Goal: Task Accomplishment & Management: Complete application form

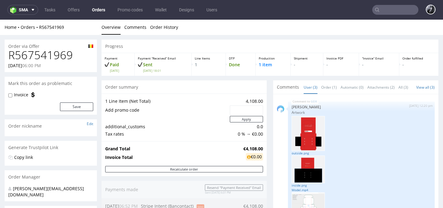
scroll to position [68, 0]
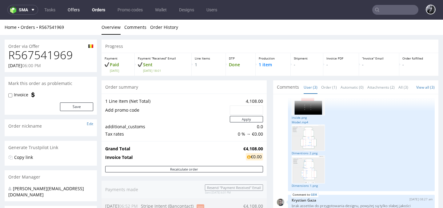
click at [77, 9] on link "Offers" at bounding box center [73, 10] width 19 height 10
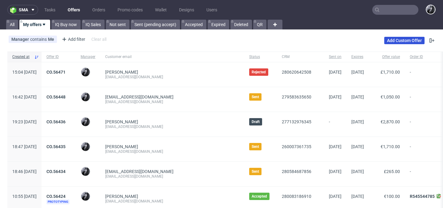
click at [406, 40] on link "Add Custom Offer" at bounding box center [404, 40] width 40 height 7
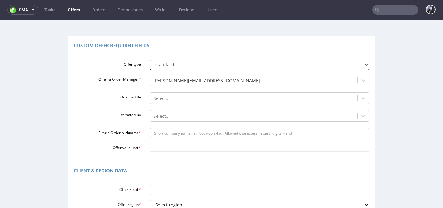
scroll to position [40, 0]
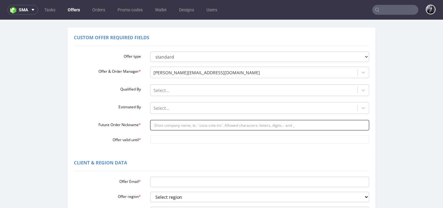
click at [183, 124] on input "Future Order Nickname *" at bounding box center [259, 125] width 219 height 10
paste input "sabervinylacycom"
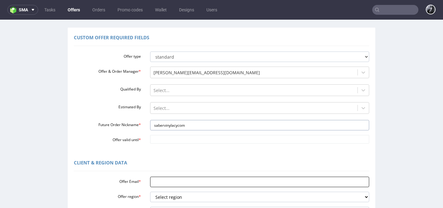
type input "sabervinylacycom"
click at [167, 182] on input "Offer Email *" at bounding box center [259, 182] width 219 height 10
paste input "[EMAIL_ADDRESS][DOMAIN_NAME]"
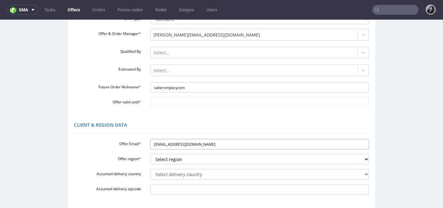
scroll to position [82, 0]
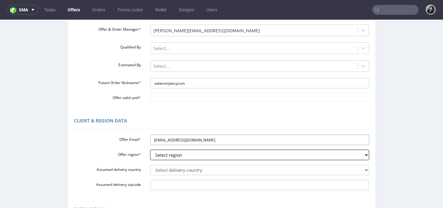
type input "[EMAIL_ADDRESS][DOMAIN_NAME]"
click at [179, 155] on select "Select region eu gb de pl fr it es" at bounding box center [259, 155] width 219 height 10
select select "fr"
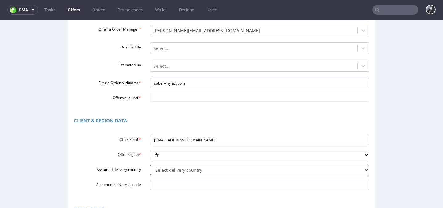
click at [193, 167] on select "Select delivery country Andorra Afghanistan Anguilla Albania Armenia Antarctica…" at bounding box center [259, 170] width 219 height 10
select select "75"
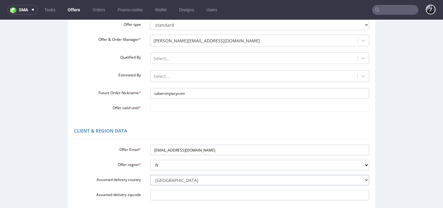
scroll to position [69, 0]
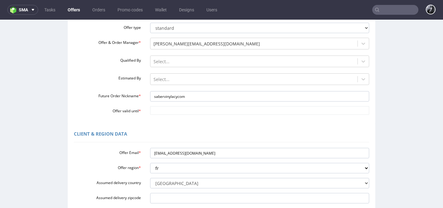
click at [176, 108] on input "Offer valid until *" at bounding box center [259, 110] width 219 height 9
click at [199, 85] on td "22" at bounding box center [200, 82] width 9 height 9
type input "[DATE]"
click at [172, 142] on div "Client & Region data" at bounding box center [221, 135] width 295 height 15
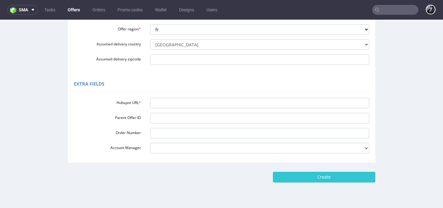
scroll to position [209, 0]
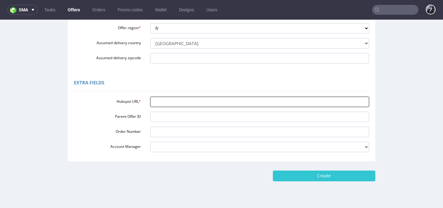
click at [180, 97] on input "Hubspot URL *" at bounding box center [259, 102] width 219 height 10
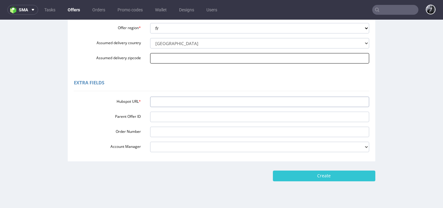
paste input "[URL][DOMAIN_NAME]"
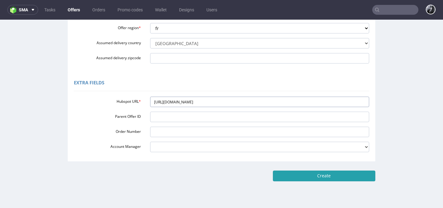
type input "[URL][DOMAIN_NAME]"
click at [328, 180] on input "Create" at bounding box center [324, 176] width 102 height 10
type input "Please wait..."
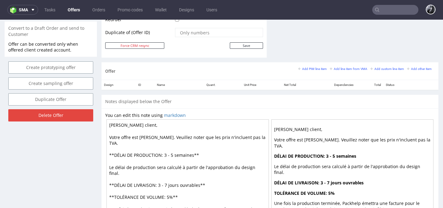
scroll to position [325, 0]
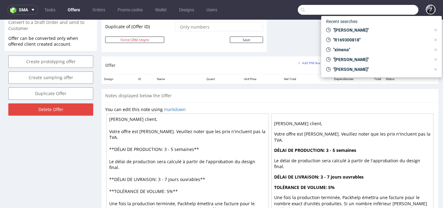
click at [387, 10] on input "text" at bounding box center [358, 10] width 121 height 10
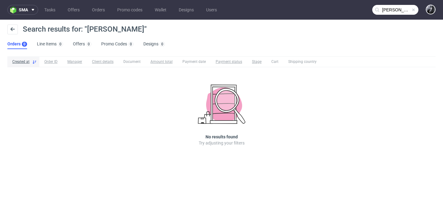
click at [401, 12] on input "lena bensid" at bounding box center [395, 10] width 46 height 10
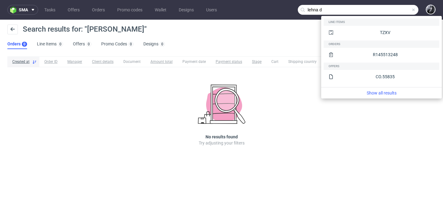
click at [392, 10] on input "lehna d" at bounding box center [358, 10] width 121 height 10
type input "lehna d"
click at [380, 35] on div "TZXV" at bounding box center [385, 33] width 10 height 6
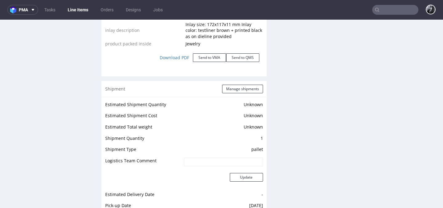
scroll to position [791, 0]
click at [169, 52] on link "Download PDF" at bounding box center [174, 57] width 37 height 14
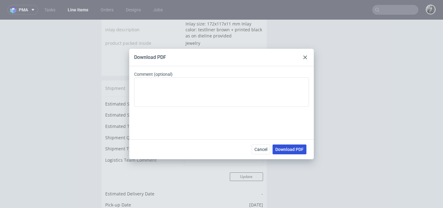
click at [284, 148] on span "Download PDF" at bounding box center [289, 150] width 28 height 4
click at [307, 57] on div at bounding box center [304, 57] width 7 height 7
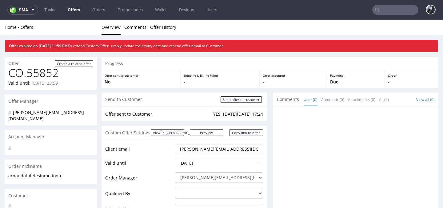
click at [71, 9] on link "Offers" at bounding box center [74, 10] width 20 height 10
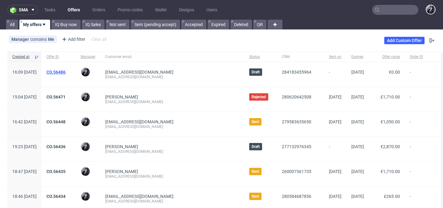
click at [65, 71] on link "CO.56486" at bounding box center [55, 72] width 19 height 5
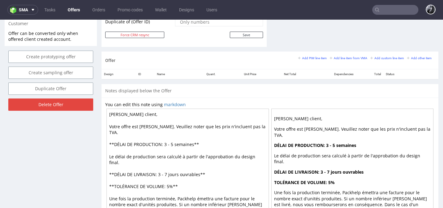
scroll to position [330, 0]
click at [345, 57] on small "Add line item from VMA" at bounding box center [349, 57] width 38 height 3
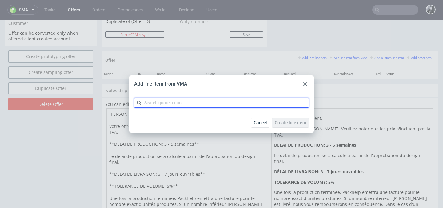
click at [187, 99] on input "text" at bounding box center [221, 103] width 175 height 10
type input "CBAT"
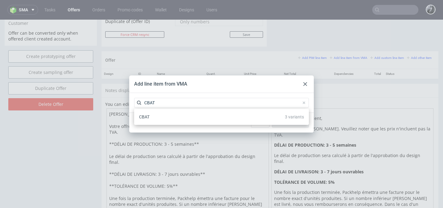
click at [214, 119] on div "CBAT 3 variants" at bounding box center [221, 117] width 170 height 11
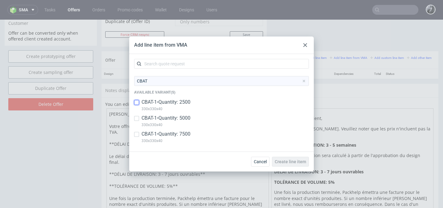
click at [138, 101] on input "checkbox" at bounding box center [136, 102] width 5 height 5
checkbox input "true"
click at [138, 119] on input "checkbox" at bounding box center [136, 118] width 5 height 5
checkbox input "true"
click at [138, 132] on input "checkbox" at bounding box center [136, 134] width 5 height 5
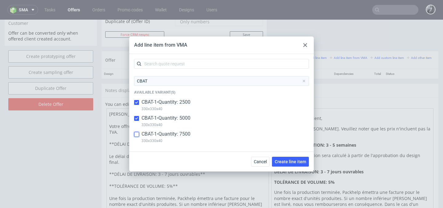
checkbox input "true"
click at [294, 162] on span "Create line item" at bounding box center [290, 162] width 31 height 4
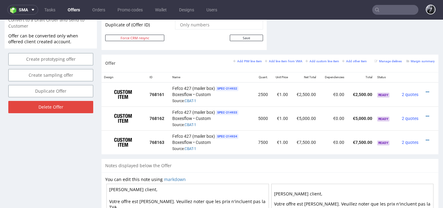
scroll to position [330, 0]
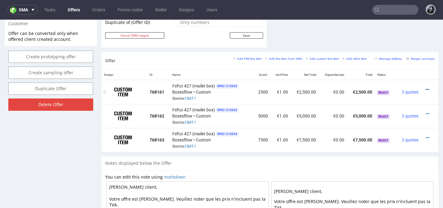
click at [425, 89] on icon at bounding box center [426, 90] width 3 height 4
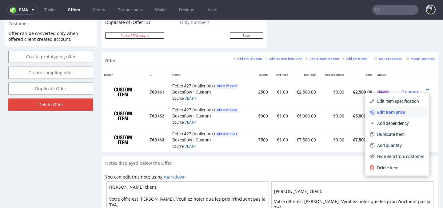
click at [398, 113] on span "Edit item price" at bounding box center [398, 112] width 49 height 6
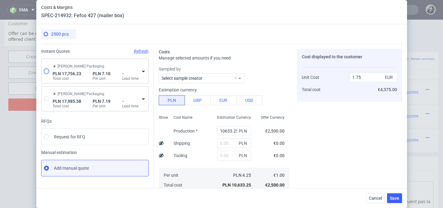
click at [47, 69] on input "radio" at bounding box center [46, 71] width 5 height 5
radio input "true"
radio input "false"
type input "13838.32"
type input "3917.91"
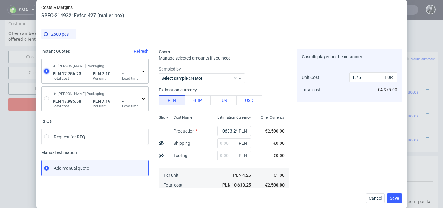
type input "1.67"
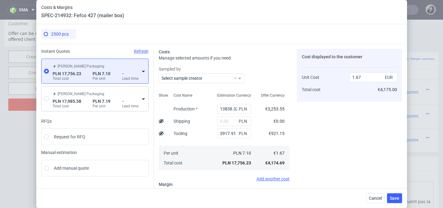
click at [144, 70] on icon at bounding box center [143, 71] width 5 height 5
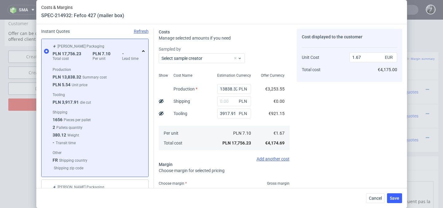
scroll to position [20, 0]
click at [223, 101] on input "text" at bounding box center [234, 102] width 34 height 10
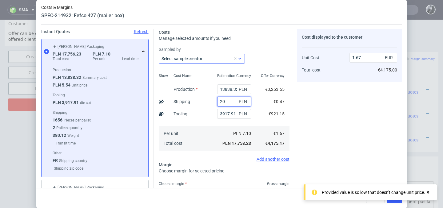
type input "200"
type input "1.69"
type input "2000"
type input "1.86"
type input "2"
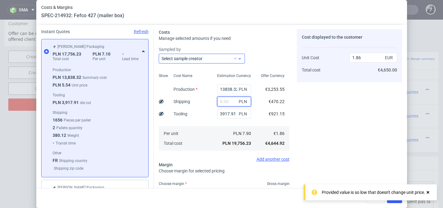
type input "1"
type input "1.67"
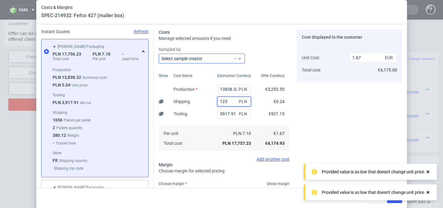
type input "1250"
type input "1.79"
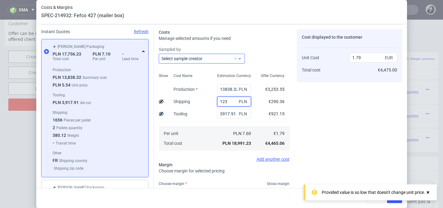
type input "12"
type input "1.68"
type input "1240"
type input "1.79"
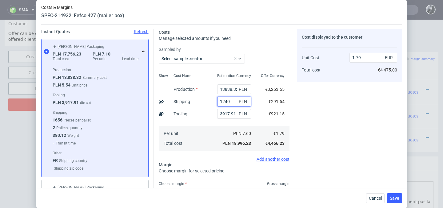
type input "1240"
click at [307, 114] on div "Cost displayed to the customer Unit Cost Total cost 1.79 EUR €4,475.00" at bounding box center [349, 130] width 105 height 203
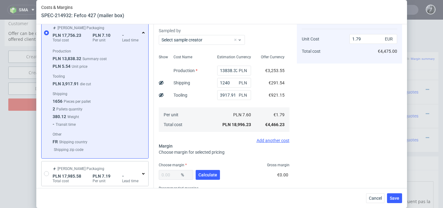
scroll to position [45, 0]
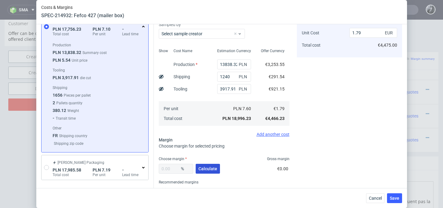
click at [204, 169] on span "Calculate" at bounding box center [207, 169] width 19 height 4
type input "29.4"
type input "2.54"
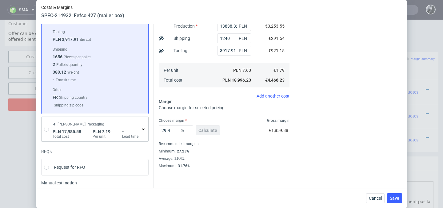
scroll to position [109, 0]
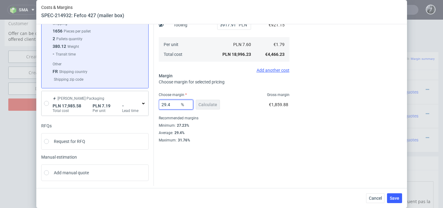
click at [175, 105] on input "29.4" at bounding box center [176, 105] width 34 height 10
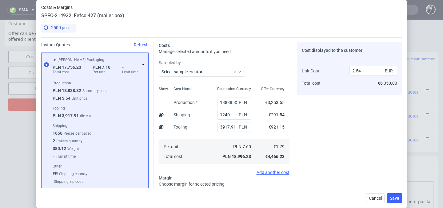
scroll to position [6, 0]
click at [394, 198] on span "Save" at bounding box center [394, 198] width 10 height 4
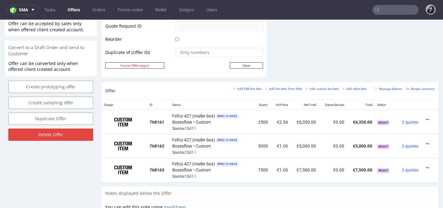
scroll to position [299, 0]
click at [425, 144] on icon at bounding box center [426, 144] width 3 height 4
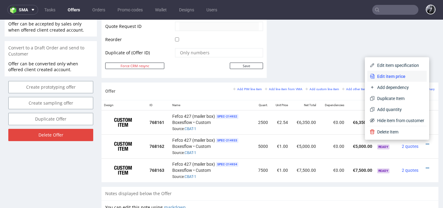
click at [399, 78] on span "Edit item price" at bounding box center [398, 76] width 49 height 6
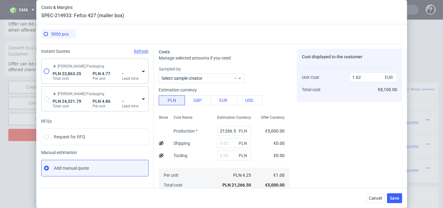
click at [45, 71] on input "radio" at bounding box center [46, 71] width 5 height 5
radio input "true"
radio input "false"
type input "19945.44"
type input "3917.91"
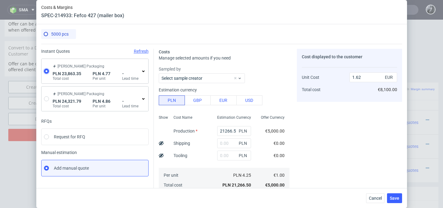
type input "1.12"
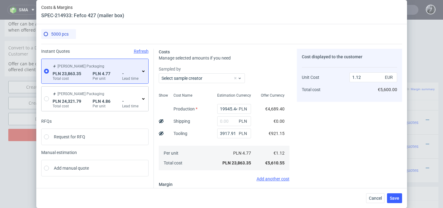
click at [144, 73] on icon at bounding box center [143, 71] width 5 height 5
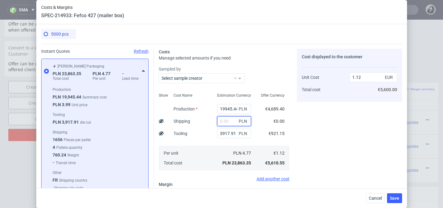
click at [226, 121] on input "text" at bounding box center [234, 122] width 34 height 10
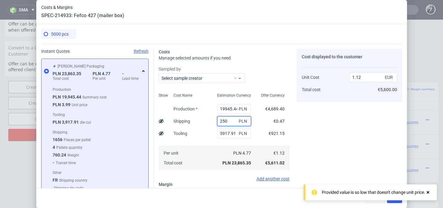
type input "2500"
type input "1.24"
type input "25"
type input "1.12"
type input "200"
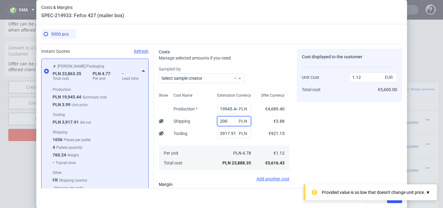
type input "1.13"
type input "2000"
type input "1.21"
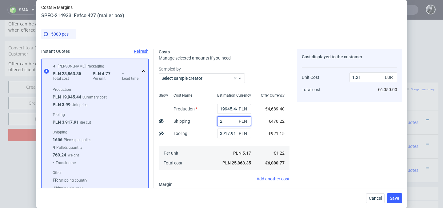
type input "22"
type input "1.12"
type input "2200"
type input "1.22"
type input "2100"
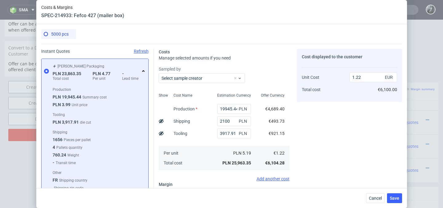
click at [271, 121] on span "€493.73" at bounding box center [276, 121] width 16 height 5
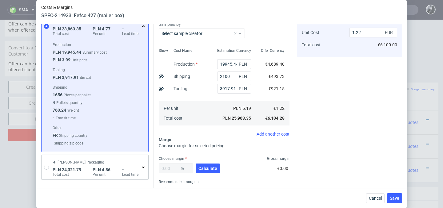
scroll to position [45, 0]
click at [207, 168] on span "Calculate" at bounding box center [207, 168] width 19 height 4
type input "27.32"
type input "1.68"
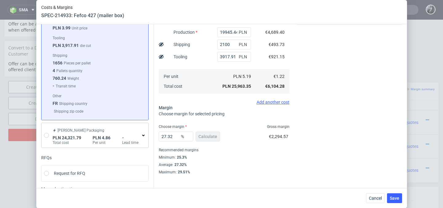
scroll to position [78, 0]
click at [398, 201] on button "Save" at bounding box center [394, 199] width 15 height 10
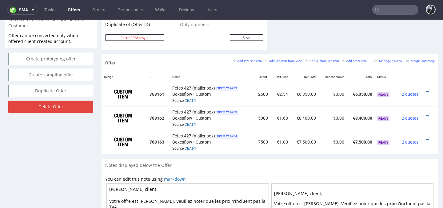
scroll to position [329, 0]
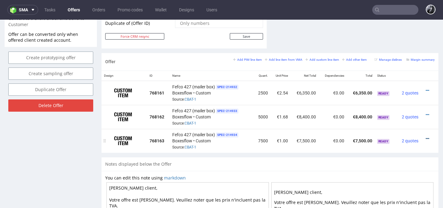
click at [425, 137] on icon at bounding box center [426, 139] width 3 height 4
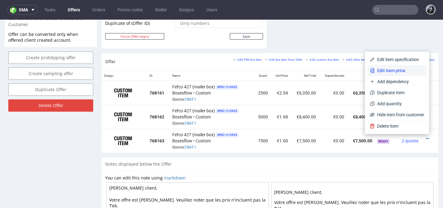
click at [403, 69] on span "Edit item price" at bounding box center [398, 71] width 49 height 6
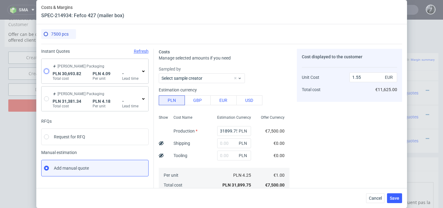
click at [45, 70] on input "radio" at bounding box center [46, 71] width 5 height 5
radio input "true"
radio input "false"
type input "26775.91"
type input "3917.91"
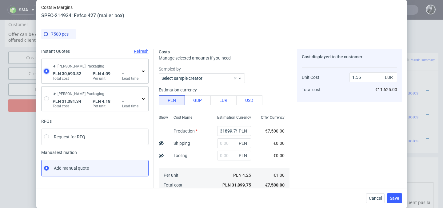
type input "0.96"
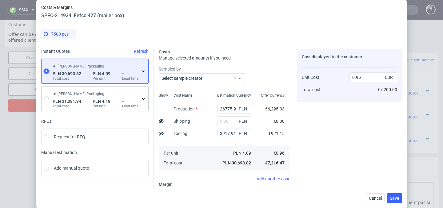
scroll to position [22, 0]
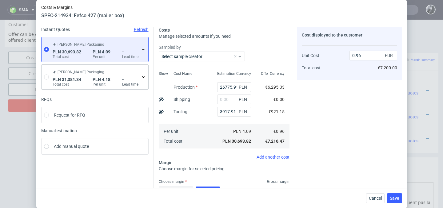
click at [145, 52] on div "[PERSON_NAME] Packaging PLN 30,693.82 Total cost PLN 4.09 Per unit - Lead time" at bounding box center [98, 50] width 94 height 20
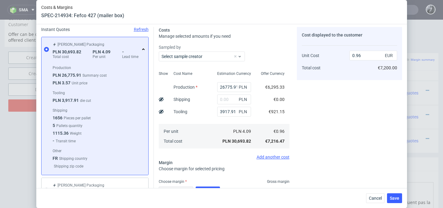
click at [145, 52] on div "[PERSON_NAME] Packaging PLN 30,693.82 Total cost PLN 4.09 Per unit - Lead time" at bounding box center [98, 50] width 94 height 20
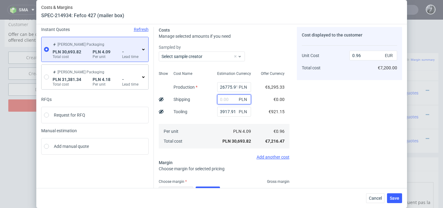
click at [228, 97] on input "text" at bounding box center [234, 100] width 34 height 10
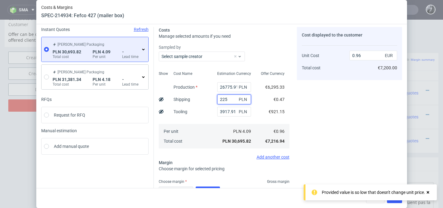
type input "2250"
type input "1.03"
type input "230"
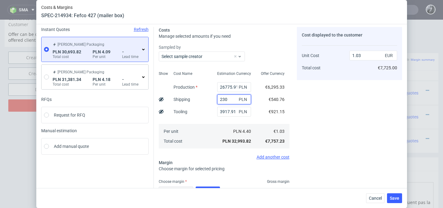
type input "0.97"
type input "235"
type input "0.96"
type input "2350"
type input "1.03"
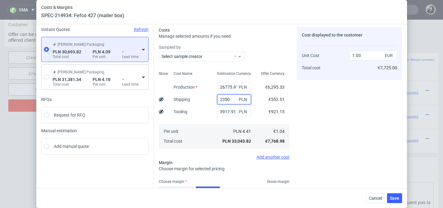
type input "235"
type input "0.97"
type input "234"
type input "0.96"
type input "2345"
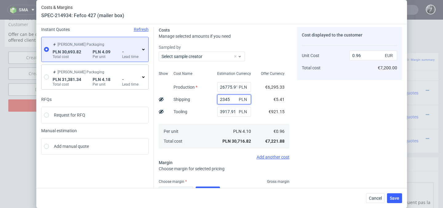
type input "1.03"
type input "2345"
type input "1.7"
type input "2340"
type input "1.03"
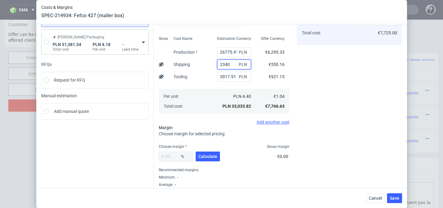
scroll to position [62, 0]
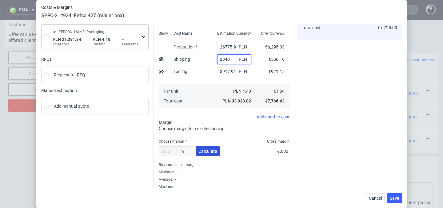
type input "2340"
click at [209, 149] on span "Calculate" at bounding box center [207, 151] width 19 height 4
type input "25.72"
type input "1.39"
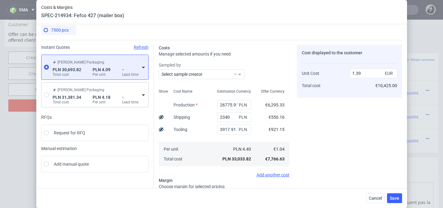
scroll to position [17, 0]
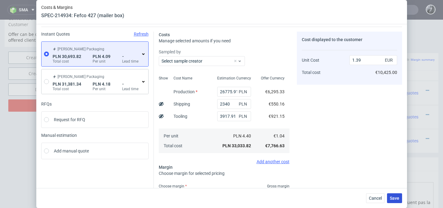
click at [393, 199] on span "Save" at bounding box center [394, 198] width 10 height 4
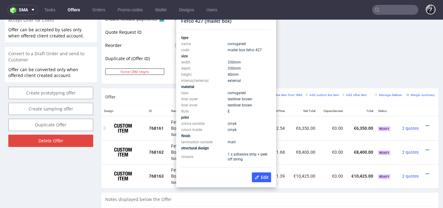
scroll to position [286, 0]
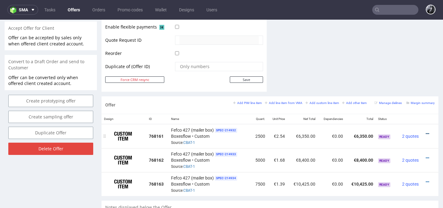
click at [425, 134] on icon at bounding box center [426, 134] width 3 height 4
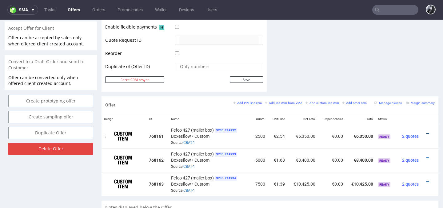
click at [425, 132] on icon at bounding box center [426, 134] width 3 height 4
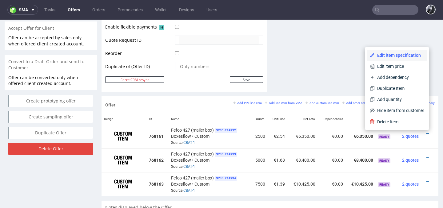
click at [396, 57] on span "Edit item specification" at bounding box center [398, 55] width 49 height 6
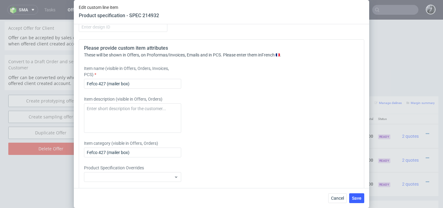
scroll to position [637, 0]
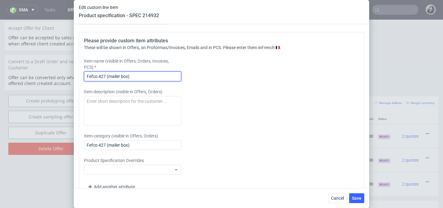
drag, startPoint x: 150, startPoint y: 78, endPoint x: 53, endPoint y: 78, distance: 97.1
click at [54, 78] on div "Edit custom line item Product specification - SPEC 214932 Supplier Custom Custo…" at bounding box center [221, 104] width 443 height 208
paste input "Boîte d'Expédition Quadrichrome"
type input "Boîte d'Expédition Quadrichrome (33 x 33 x 4 cm)"
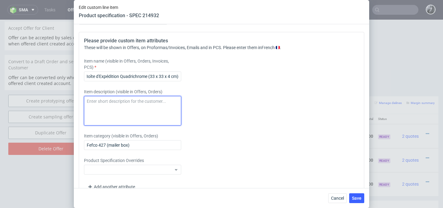
click at [118, 111] on textarea at bounding box center [132, 111] width 97 height 30
click at [215, 89] on div "Item description (visible in Offers, Orders)" at bounding box center [186, 107] width 204 height 37
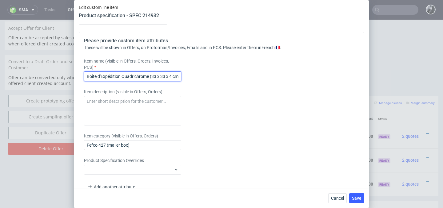
drag, startPoint x: 88, startPoint y: 77, endPoint x: 183, endPoint y: 82, distance: 95.4
click at [183, 82] on div "Please provide custom item attributes These will be shown in Offers, on Proform…" at bounding box center [221, 115] width 285 height 166
drag, startPoint x: 88, startPoint y: 74, endPoint x: 210, endPoint y: 80, distance: 122.5
click at [210, 80] on div "Item name (visible in Offers, Orders, Invoices, PCS) Boîte d'Expédition Quadric…" at bounding box center [186, 69] width 204 height 23
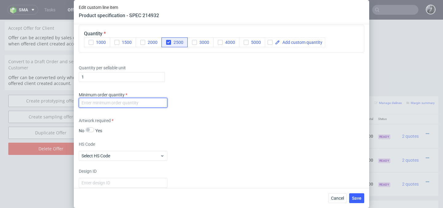
scroll to position [0, 0]
click at [149, 105] on input "number" at bounding box center [123, 103] width 89 height 10
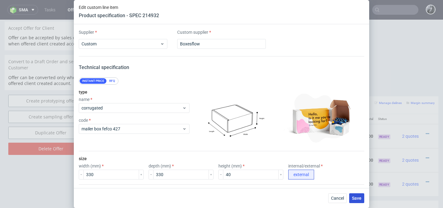
type input "2500"
click at [357, 198] on span "Save" at bounding box center [357, 198] width 10 height 4
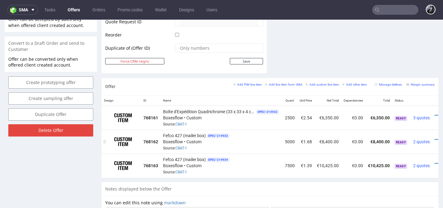
scroll to position [0, 14]
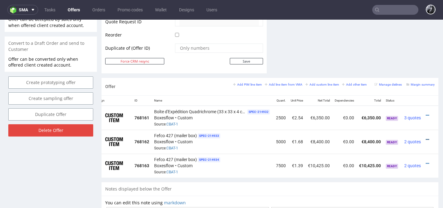
click at [425, 138] on icon at bounding box center [426, 140] width 3 height 4
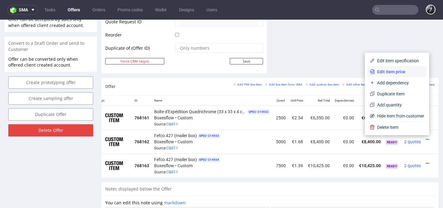
click at [403, 70] on span "Edit item price" at bounding box center [398, 72] width 49 height 6
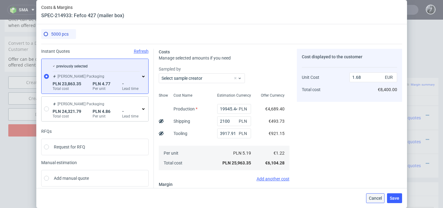
click at [379, 198] on span "Cancel" at bounding box center [375, 198] width 13 height 4
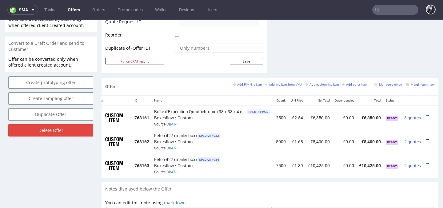
click at [425, 141] on icon at bounding box center [426, 140] width 3 height 4
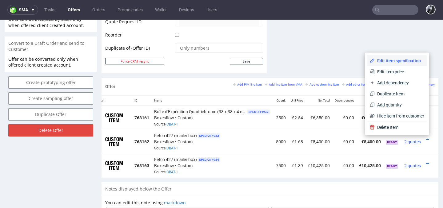
click at [387, 60] on span "Edit item specification" at bounding box center [398, 61] width 49 height 6
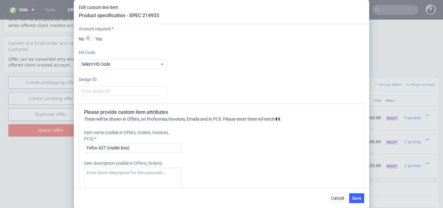
scroll to position [652, 0]
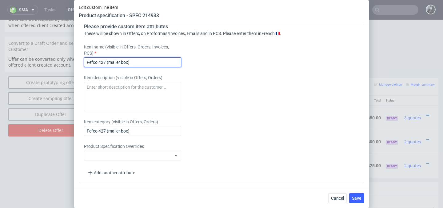
drag, startPoint x: 155, startPoint y: 66, endPoint x: 70, endPoint y: 65, distance: 84.5
click at [71, 65] on div "Edit custom line item Product specification - SPEC 214933 Supplier Custom Custo…" at bounding box center [221, 104] width 443 height 208
drag, startPoint x: 136, startPoint y: 61, endPoint x: 59, endPoint y: 49, distance: 78.7
click at [59, 49] on div "Edit custom line item Product specification - SPEC 214933 Supplier Custom Custo…" at bounding box center [221, 104] width 443 height 208
paste input "Boîte d'Expédition Quadrichrome (33 x 33 x 4 cm)"
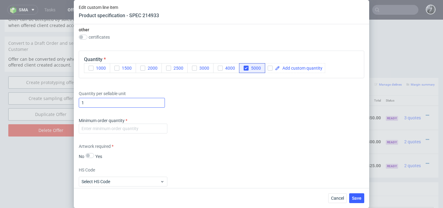
scroll to position [447, 0]
type input "Boîte d'Expédition Quadrichrome (33 x 33 x 4 cm)"
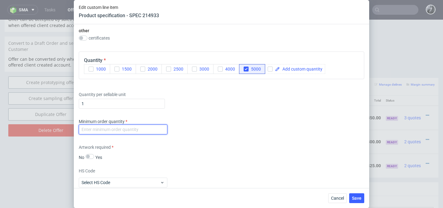
click at [116, 128] on input "number" at bounding box center [123, 130] width 89 height 10
type input "5000"
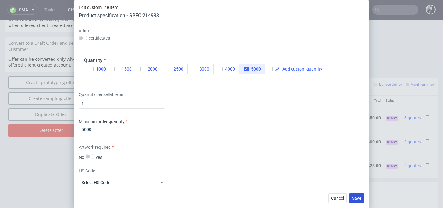
click at [354, 196] on span "Save" at bounding box center [357, 198] width 10 height 4
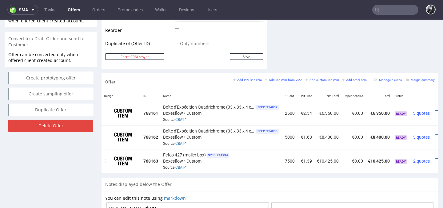
scroll to position [0, 14]
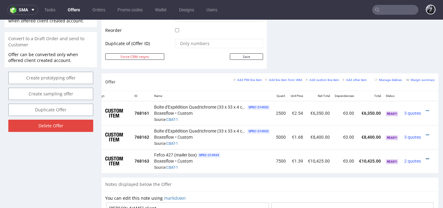
click at [425, 159] on icon at bounding box center [426, 159] width 3 height 4
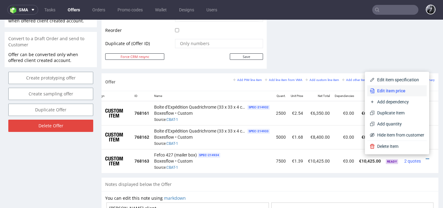
click at [405, 90] on span "Edit item price" at bounding box center [398, 91] width 49 height 6
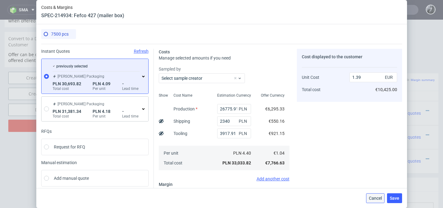
click at [373, 199] on span "Cancel" at bounding box center [375, 198] width 13 height 4
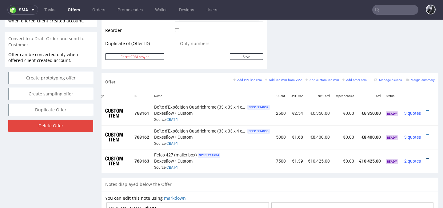
click at [425, 159] on icon at bounding box center [426, 159] width 3 height 4
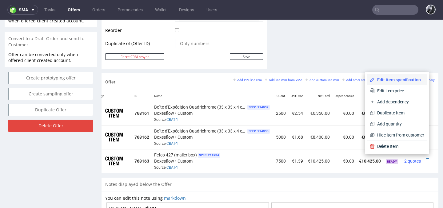
click at [403, 80] on span "Edit item specification" at bounding box center [398, 80] width 49 height 6
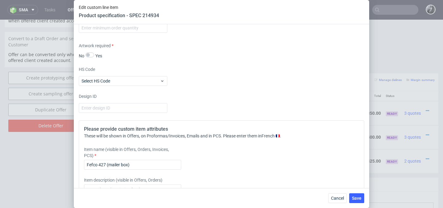
scroll to position [584, 0]
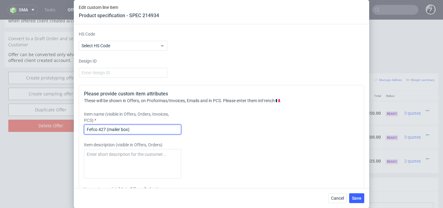
drag, startPoint x: 150, startPoint y: 127, endPoint x: 46, endPoint y: 124, distance: 104.2
click at [48, 125] on div "Edit custom line item Product specification - SPEC 214934 Supplier Custom Custo…" at bounding box center [221, 104] width 443 height 208
drag, startPoint x: 133, startPoint y: 131, endPoint x: 36, endPoint y: 117, distance: 98.9
click at [38, 117] on div "Edit custom line item Product specification - SPEC 214934 Supplier Custom Custo…" at bounding box center [221, 104] width 443 height 208
paste input "Boîte d'Expédition Quadrichrome (33 x 33 x 4 cm)"
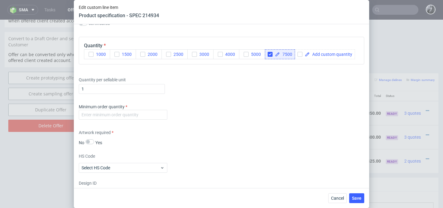
scroll to position [460, 0]
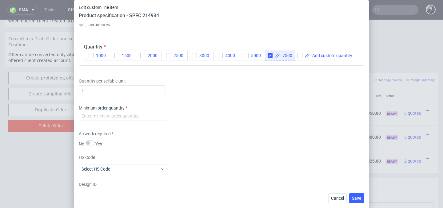
type input "Boîte d'Expédition Quadrichrome (33 x 33 x 4 cm)"
click at [117, 116] on input "number" at bounding box center [123, 116] width 89 height 10
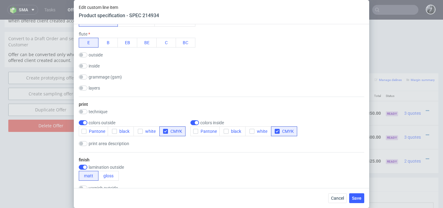
scroll to position [0, 0]
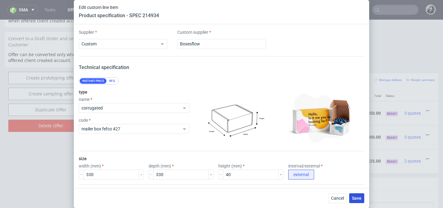
type input "7500"
click at [358, 200] on span "Save" at bounding box center [357, 198] width 10 height 4
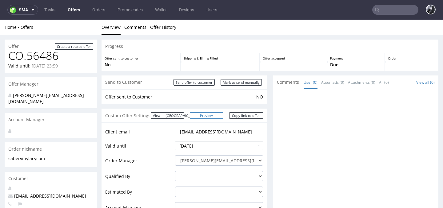
click at [213, 115] on link "Preview" at bounding box center [207, 116] width 34 height 6
